Goal: Transaction & Acquisition: Subscribe to service/newsletter

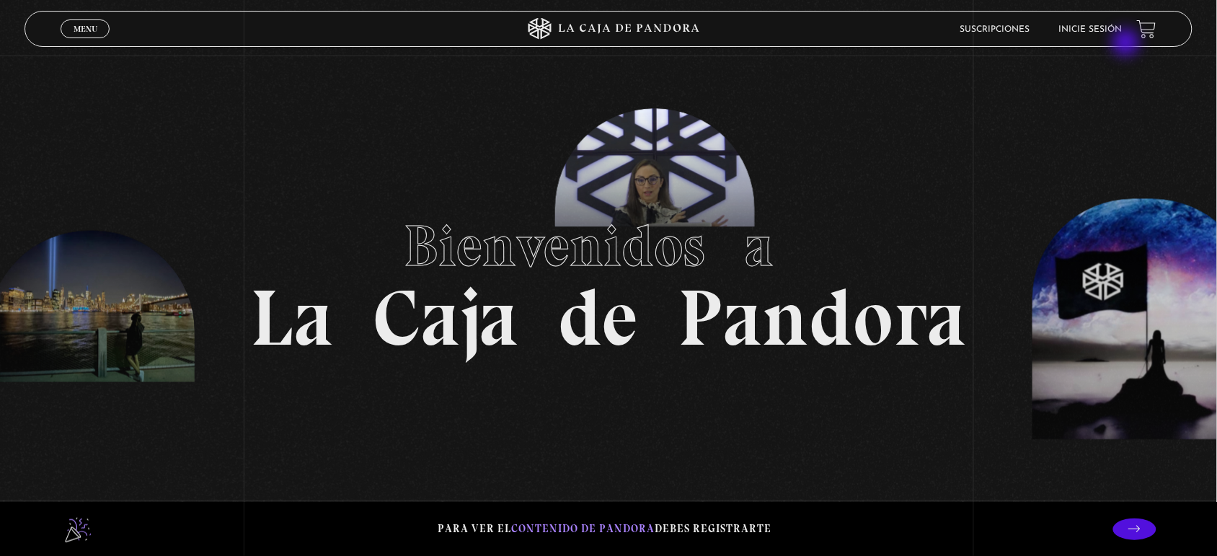
click at [1109, 27] on link "Inicie sesión" at bounding box center [1090, 29] width 63 height 9
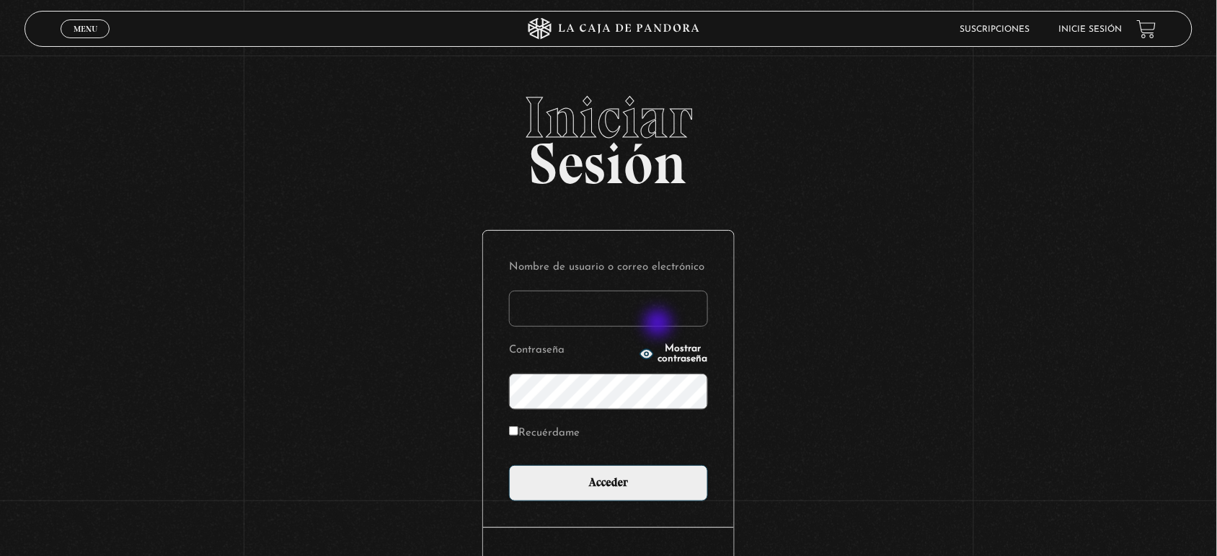
click at [655, 319] on input "Nombre de usuario o correo electrónico" at bounding box center [608, 309] width 199 height 36
type input "anitacr20@gmail.com"
click at [509, 465] on input "Acceder" at bounding box center [608, 483] width 199 height 36
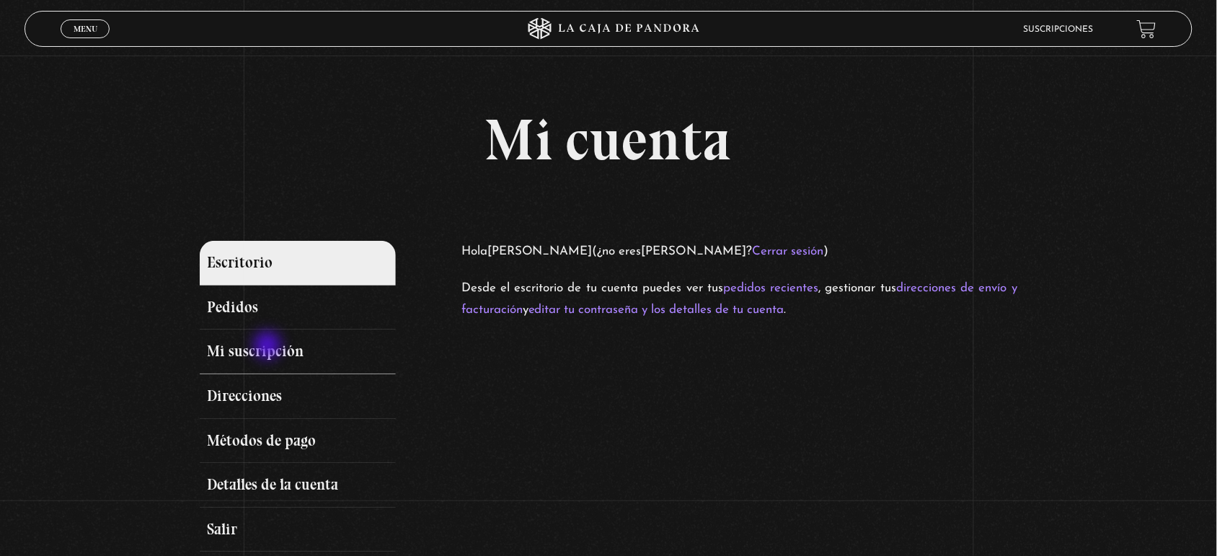
click at [269, 347] on link "Mi suscripción" at bounding box center [298, 352] width 196 height 45
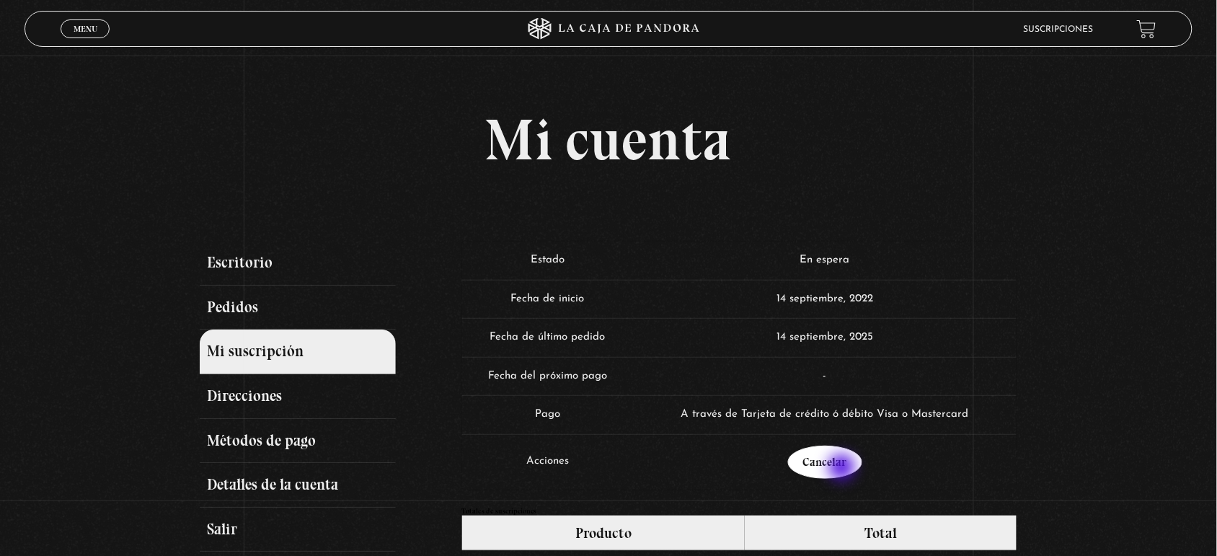
click at [844, 469] on link "Cancelar" at bounding box center [825, 462] width 74 height 33
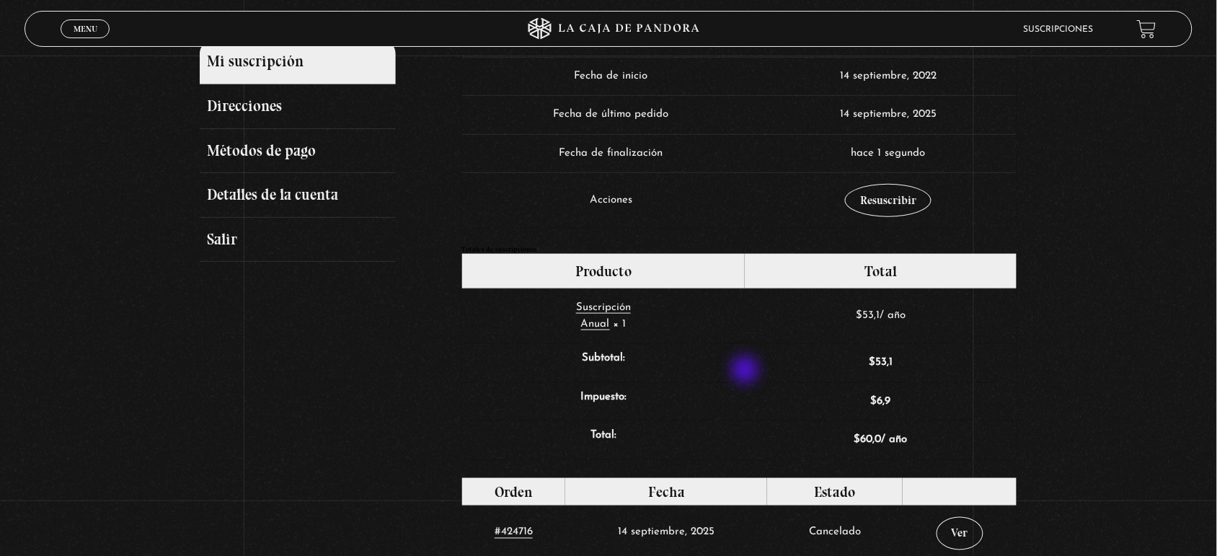
scroll to position [117, 0]
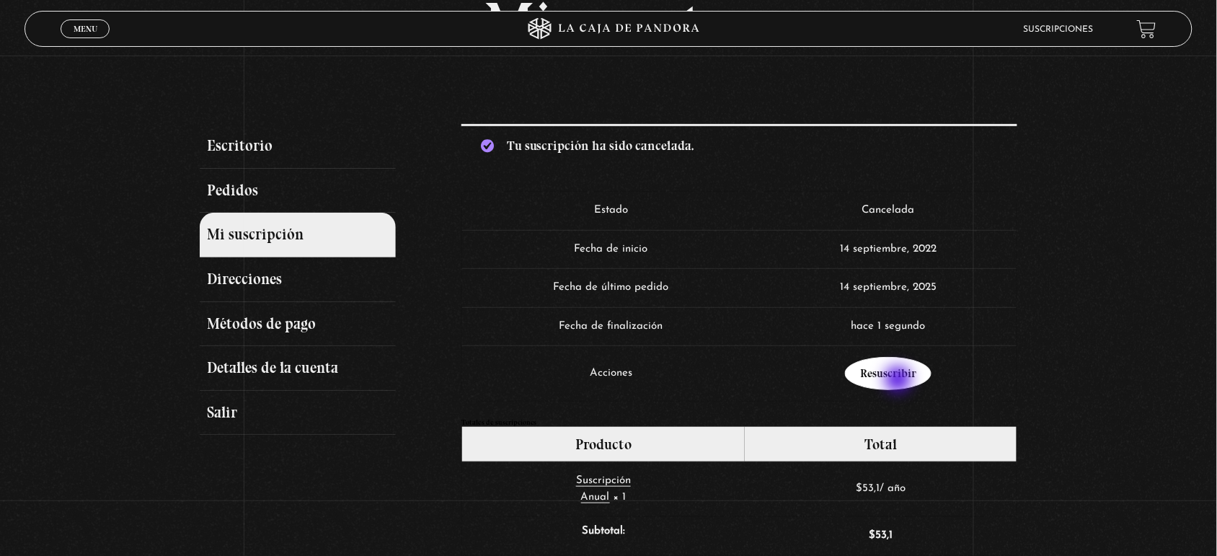
click at [900, 381] on link "Resuscribir" at bounding box center [888, 373] width 87 height 33
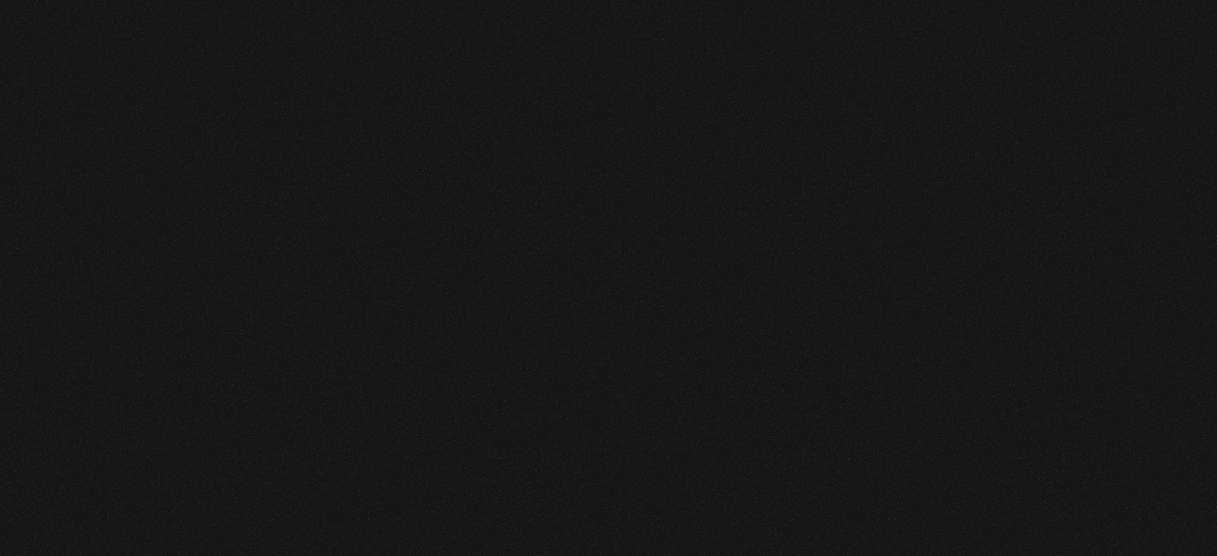
select select "CR-SJ"
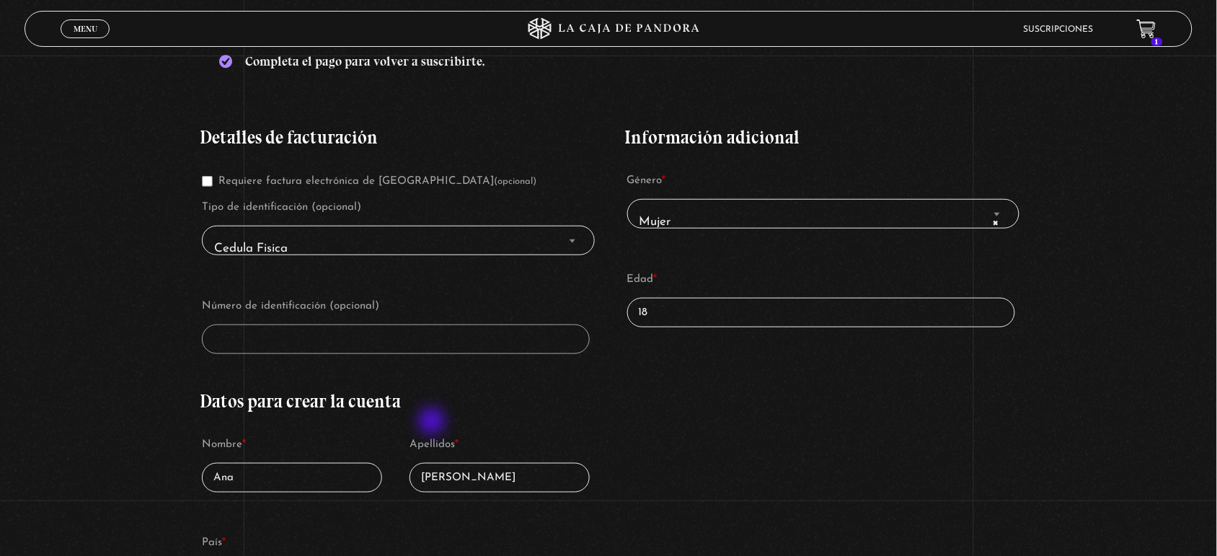
scroll to position [361, 0]
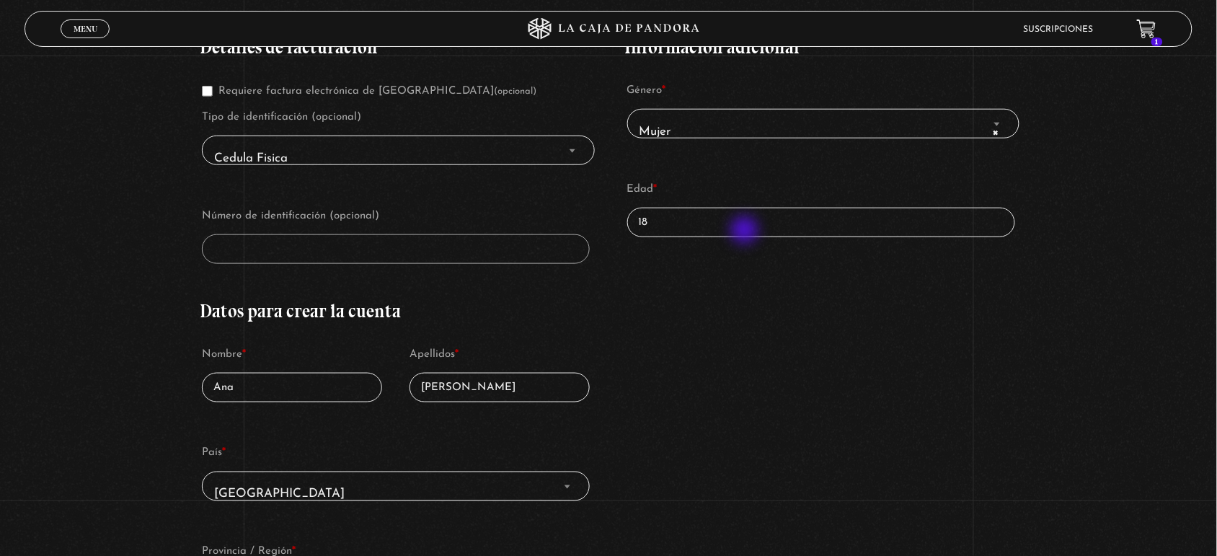
click at [746, 231] on input "18" at bounding box center [821, 223] width 388 height 30
click at [262, 174] on div "Detalles de facturación Requiere factura electrónica de Costa Rica (opcional) T…" at bounding box center [609, 426] width 818 height 819
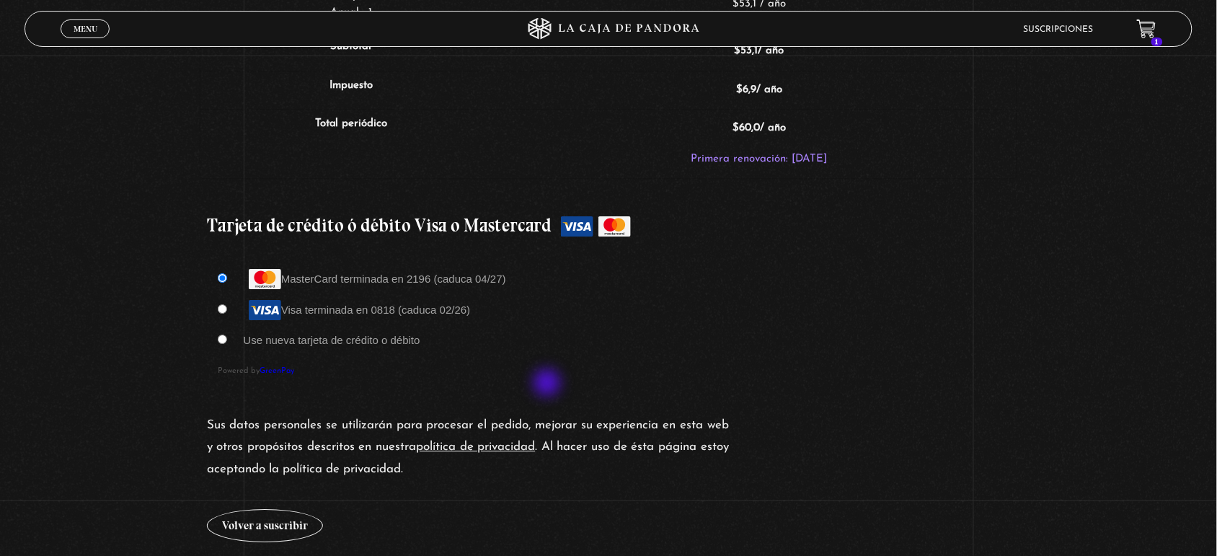
scroll to position [1442, 0]
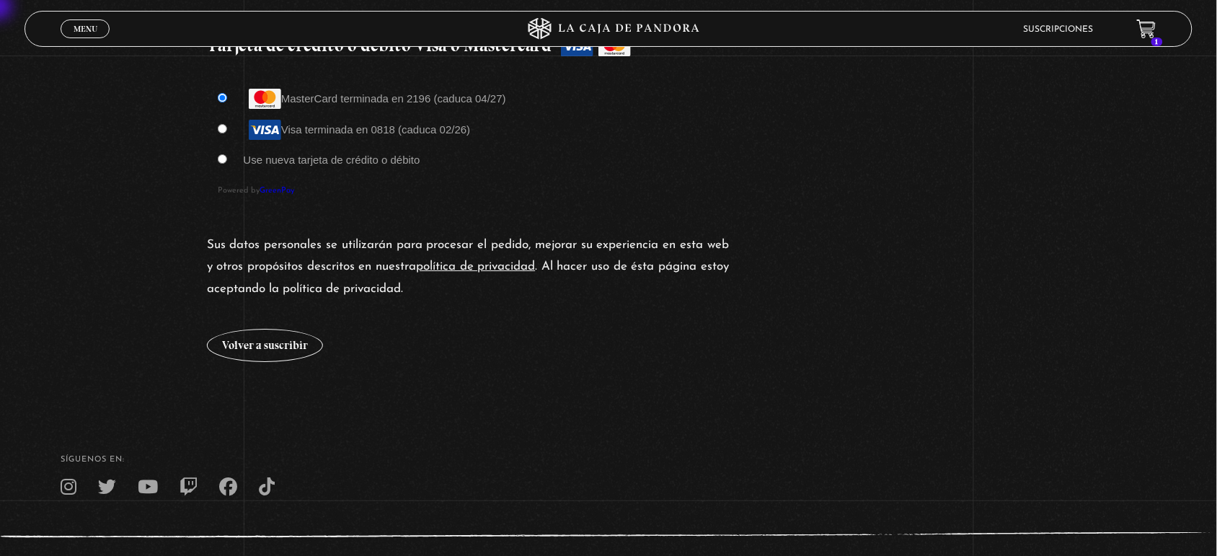
type input "37"
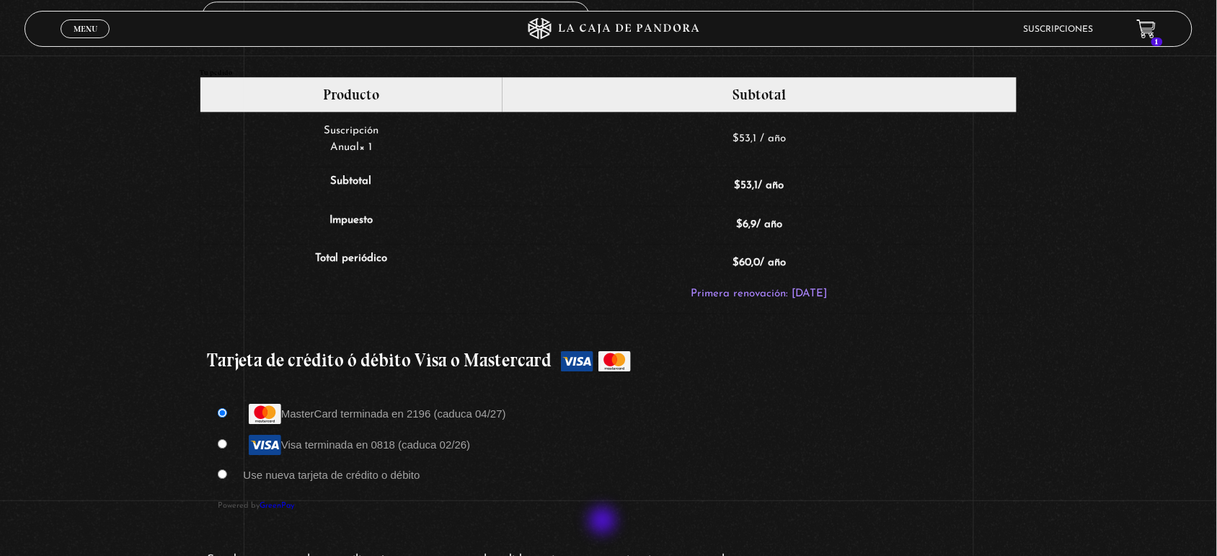
scroll to position [1172, 0]
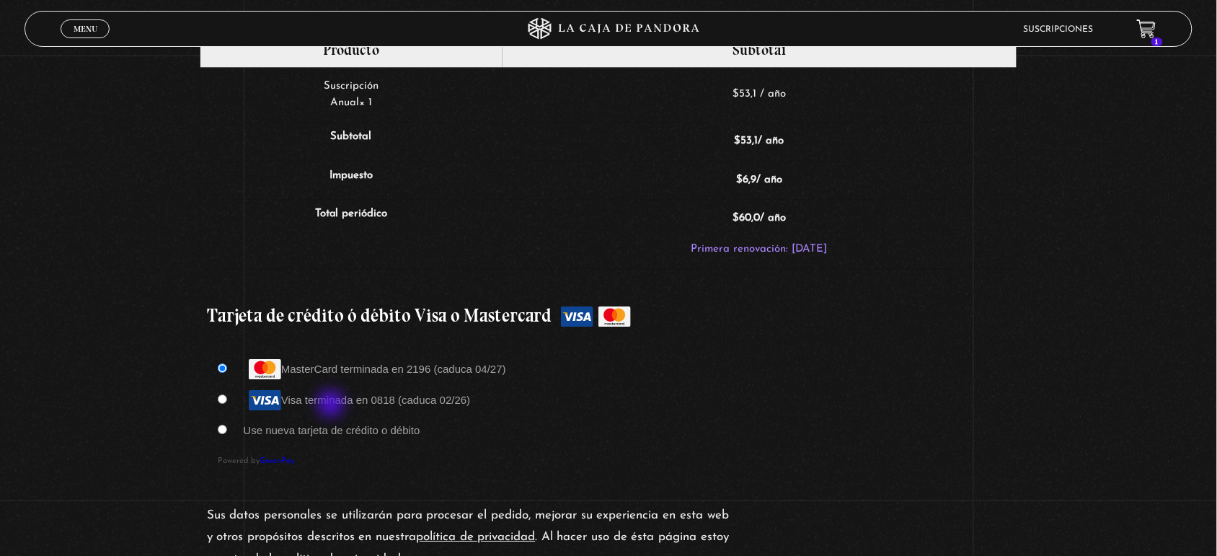
click at [332, 405] on label "Visa terminada en 0818 (caduca 02/26)" at bounding box center [356, 400] width 227 height 12
click at [227, 404] on input "Visa terminada en 0818 (caduca 02/26)" at bounding box center [222, 398] width 9 height 9
radio input "true"
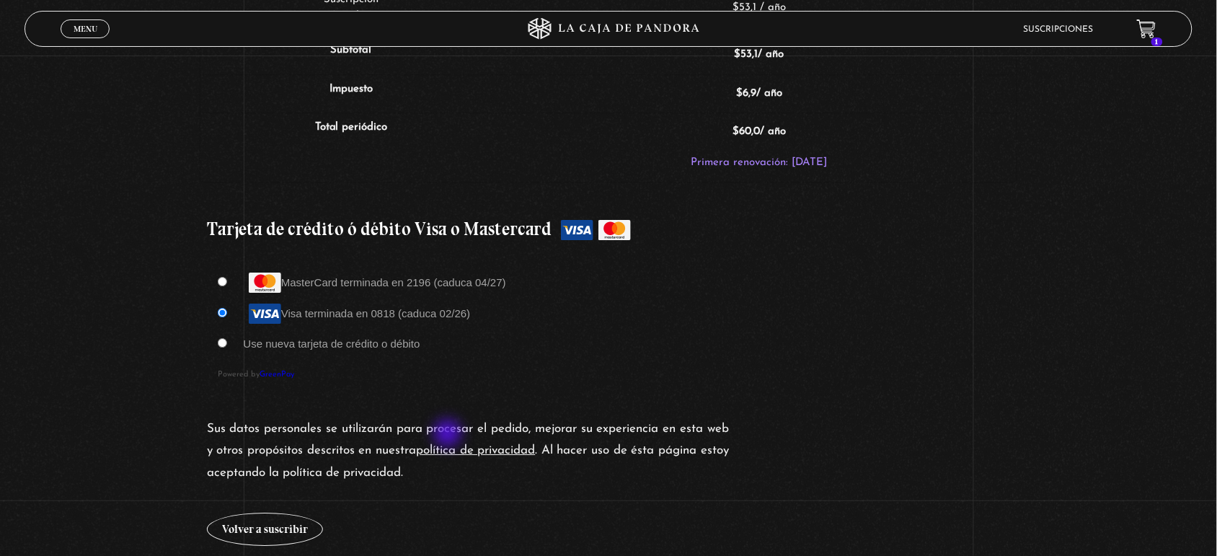
scroll to position [1352, 0]
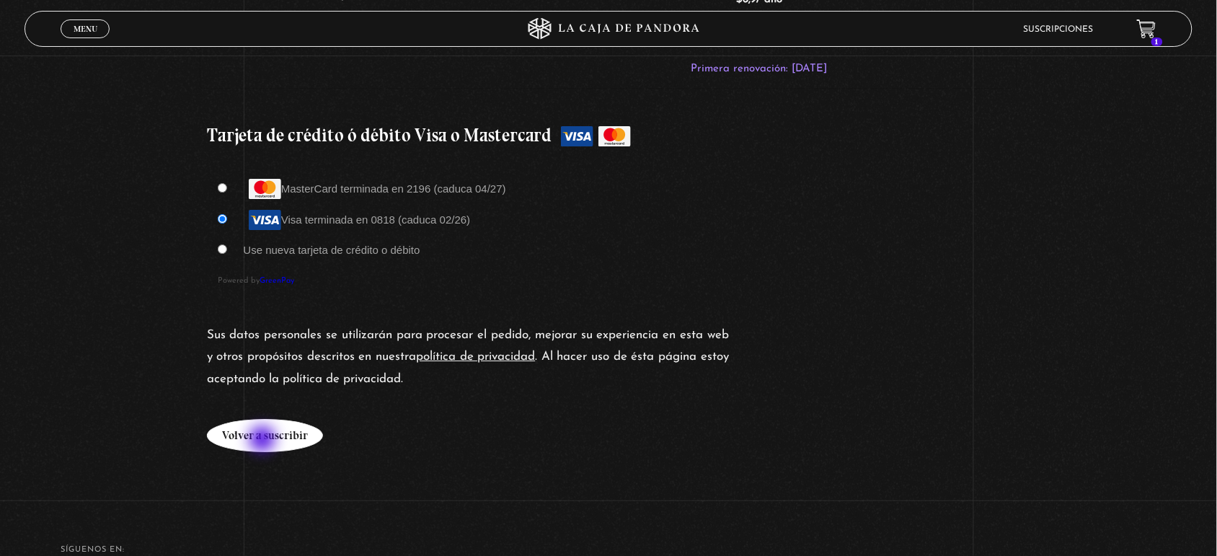
click at [264, 441] on button "Volver a suscribir" at bounding box center [265, 435] width 116 height 33
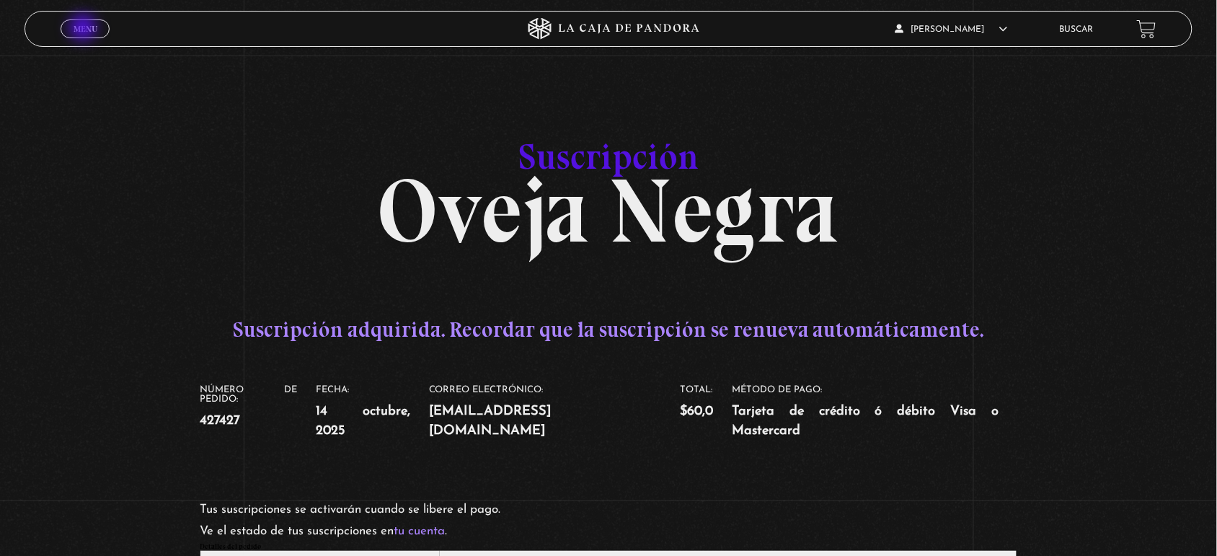
click at [84, 29] on span "Menu" at bounding box center [86, 29] width 24 height 9
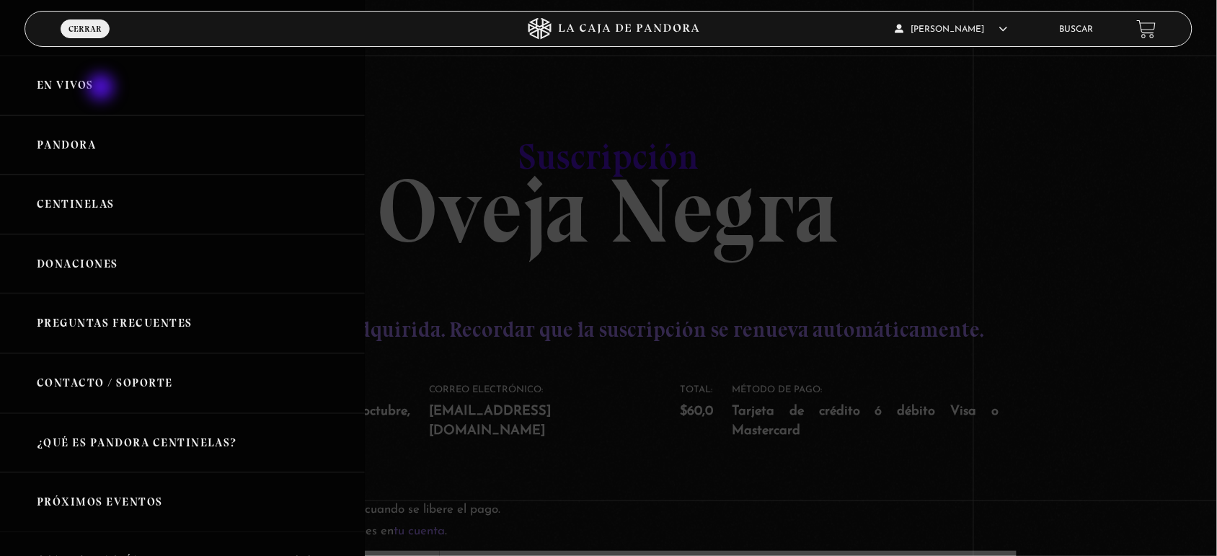
click at [102, 89] on link "En vivos" at bounding box center [182, 86] width 365 height 60
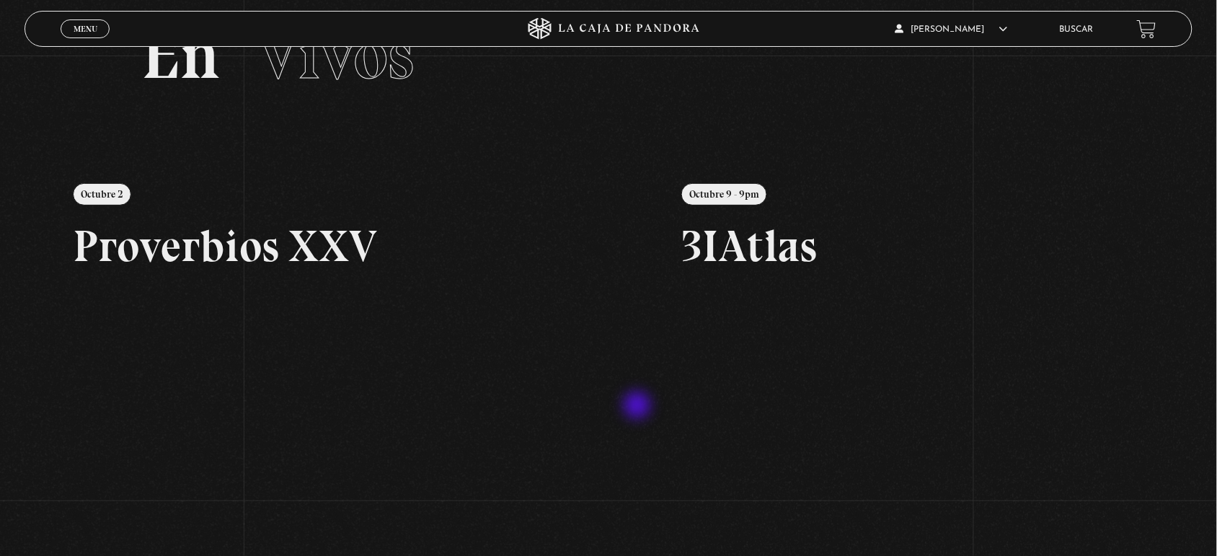
scroll to position [161, 0]
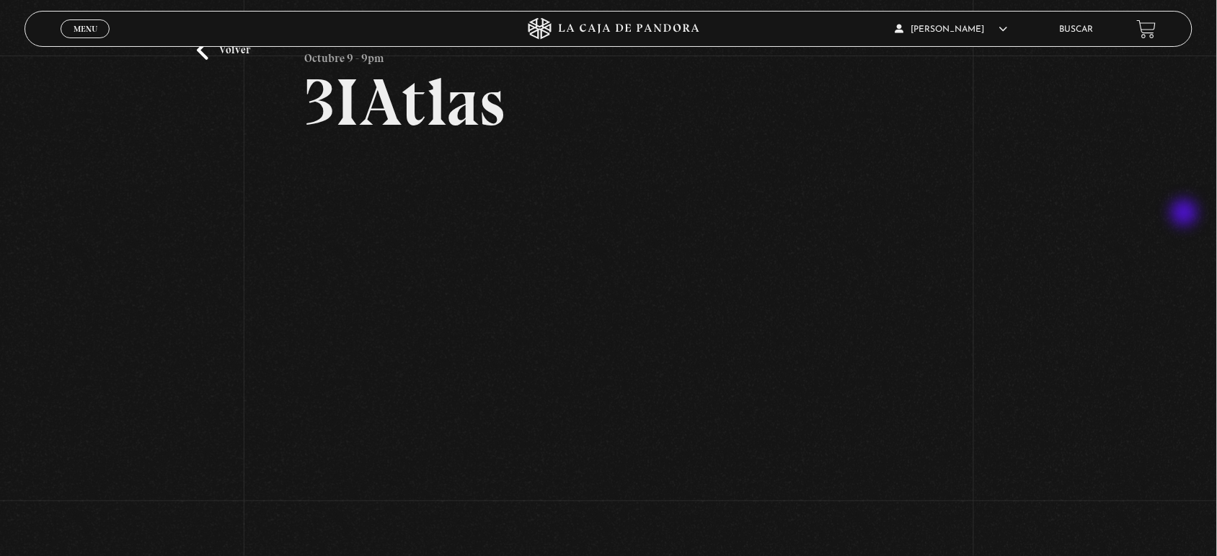
scroll to position [90, 0]
